Goal: Navigation & Orientation: Find specific page/section

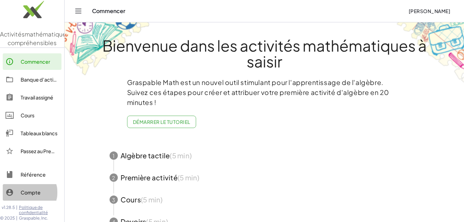
click at [20, 196] on div at bounding box center [13, 192] width 15 height 8
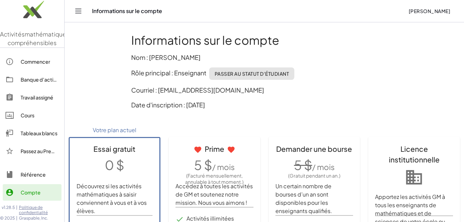
scroll to position [79, 0]
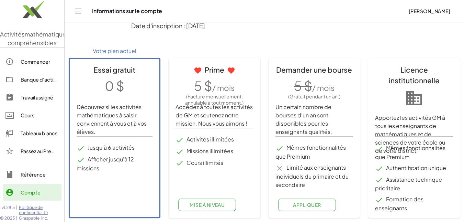
click at [95, 92] on p "0 $" at bounding box center [115, 85] width 76 height 18
click at [322, 24] on p "Date d'inscription : [DATE]" at bounding box center [264, 25] width 267 height 9
click at [37, 65] on font "Commencer" at bounding box center [36, 61] width 30 height 6
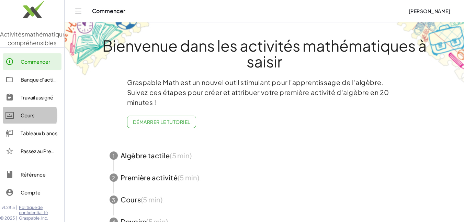
click at [27, 118] on font "Cours" at bounding box center [28, 115] width 14 height 6
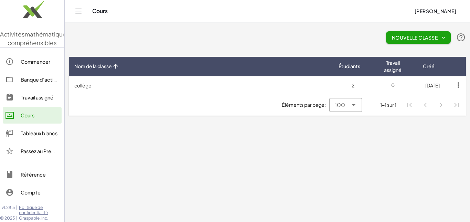
click at [99, 90] on td "collège" at bounding box center [201, 85] width 264 height 18
